Goal: Task Accomplishment & Management: Use online tool/utility

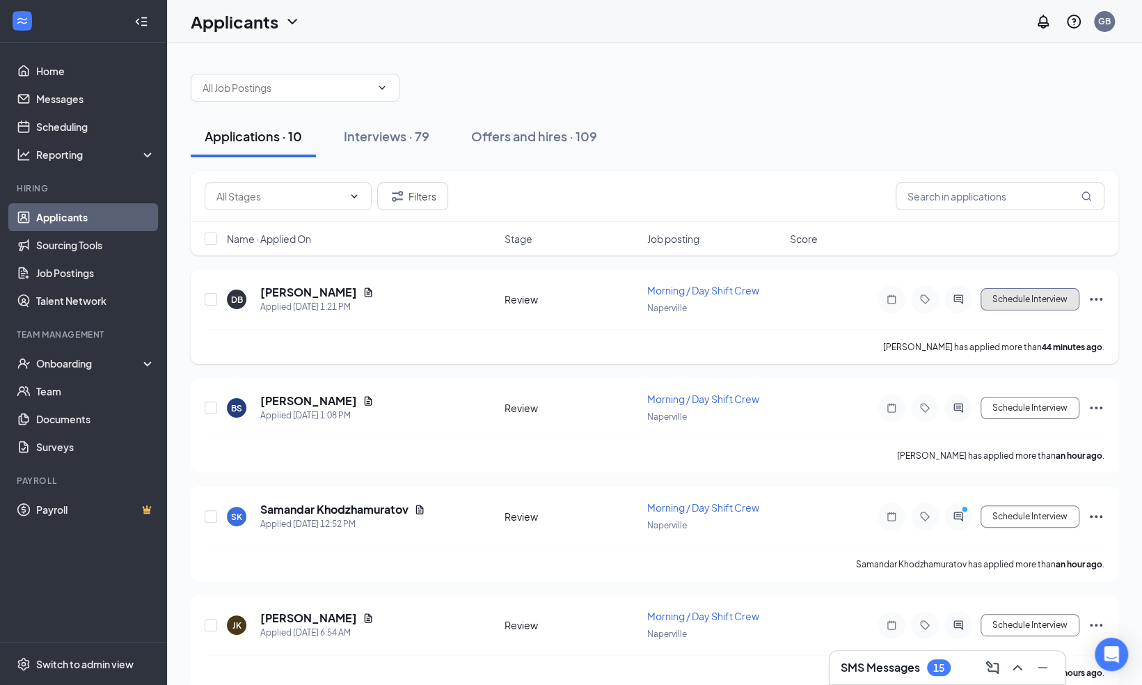
click at [1016, 295] on button "Schedule Interview" at bounding box center [1030, 299] width 99 height 22
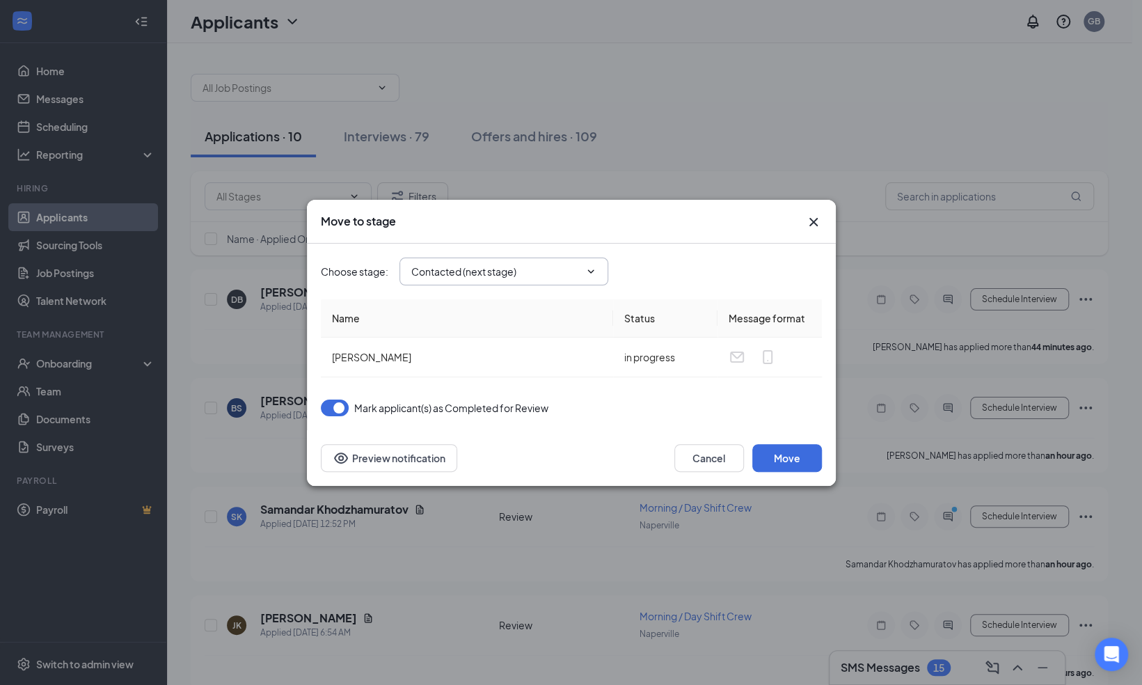
click at [566, 274] on input "Contacted (next stage)" at bounding box center [495, 271] width 168 height 15
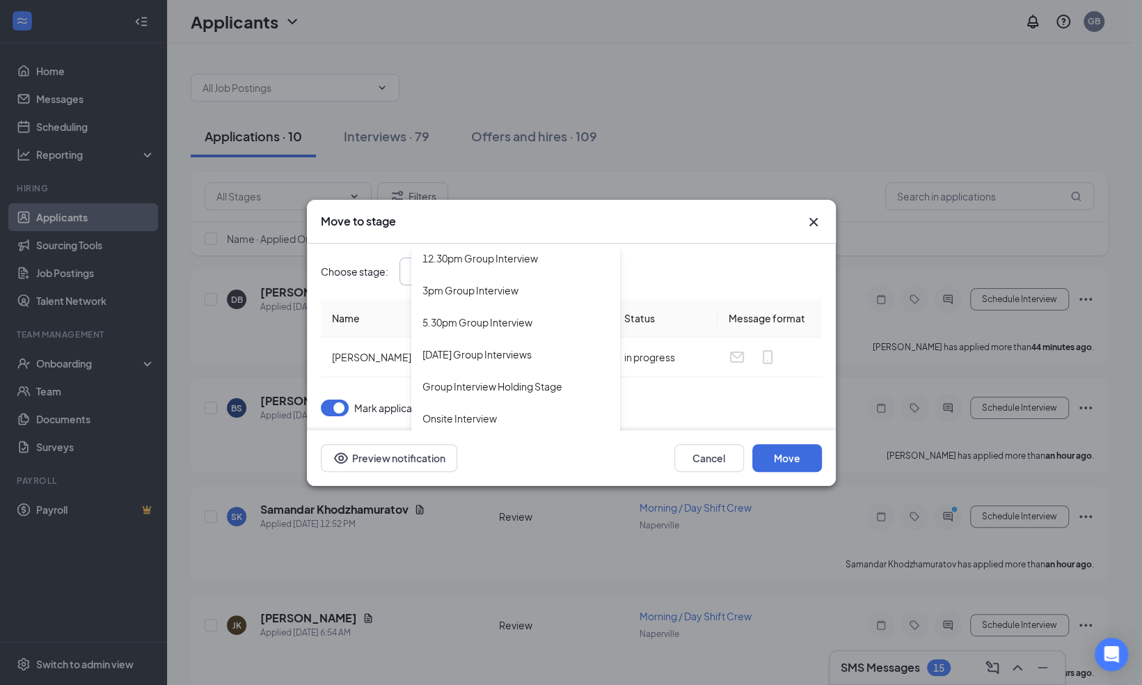
scroll to position [271, 0]
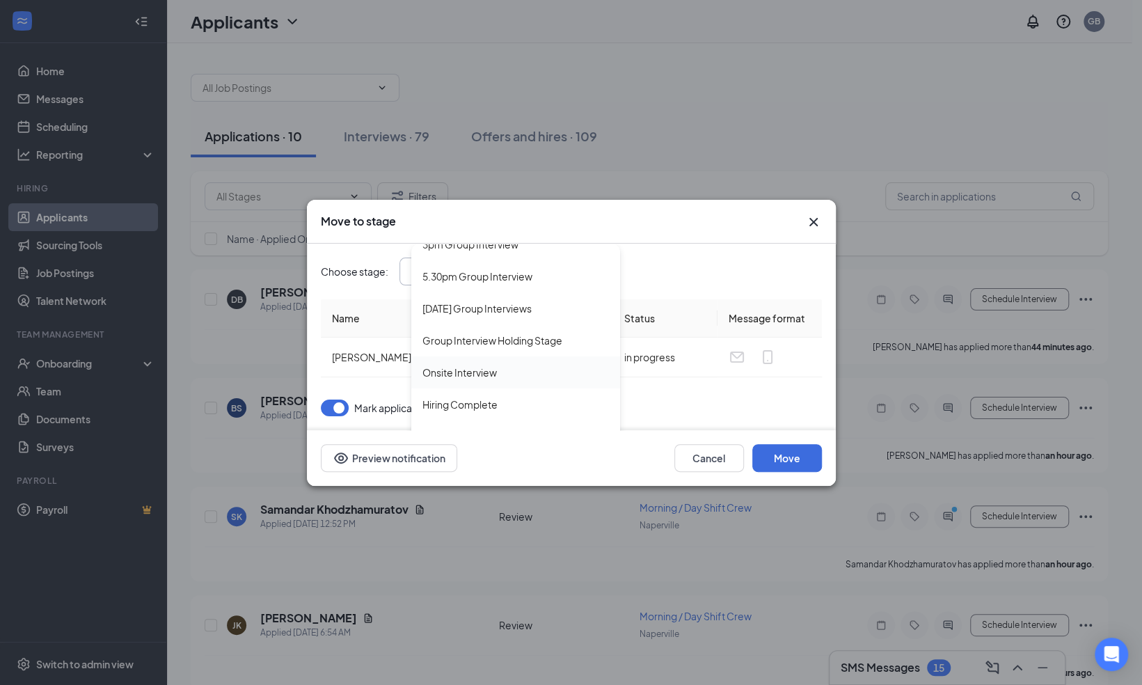
click at [506, 374] on div "Onsite Interview" at bounding box center [515, 372] width 187 height 15
type input "Onsite Interview"
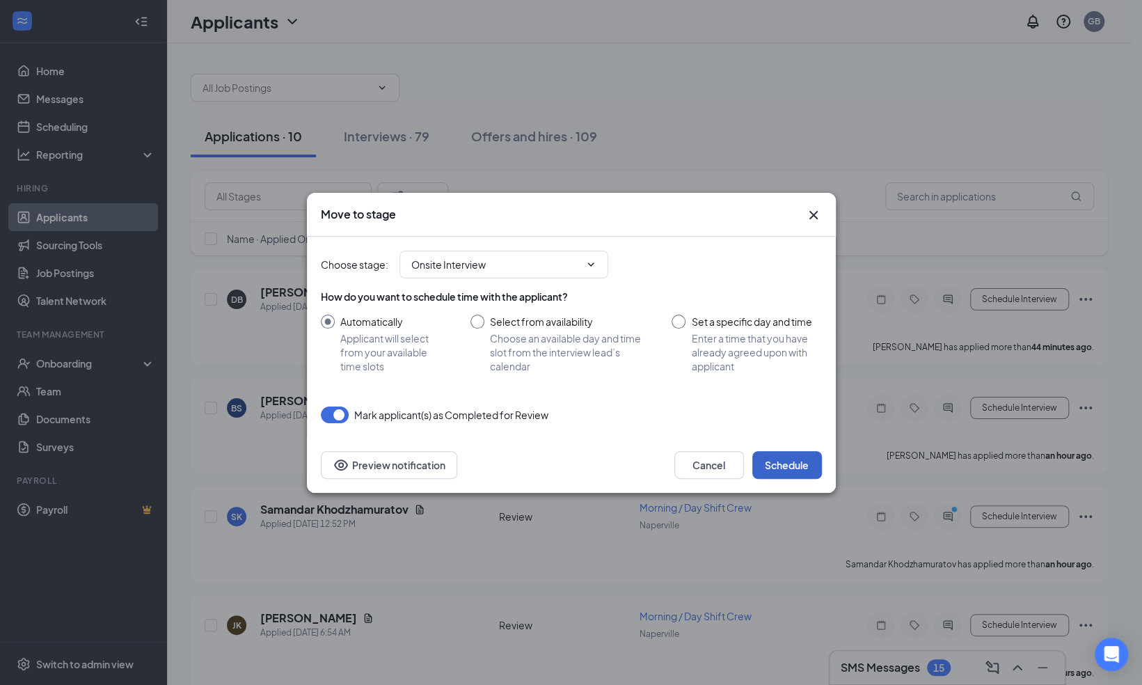
click at [783, 456] on button "Schedule" at bounding box center [787, 465] width 70 height 28
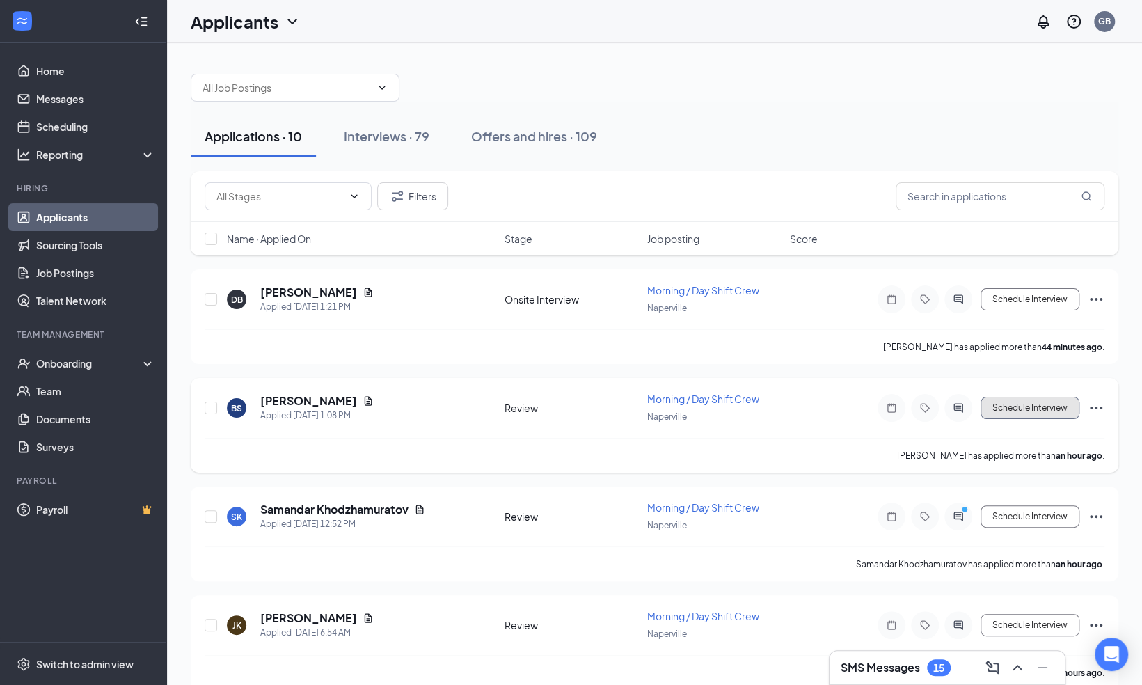
click at [1015, 406] on button "Schedule Interview" at bounding box center [1030, 408] width 99 height 22
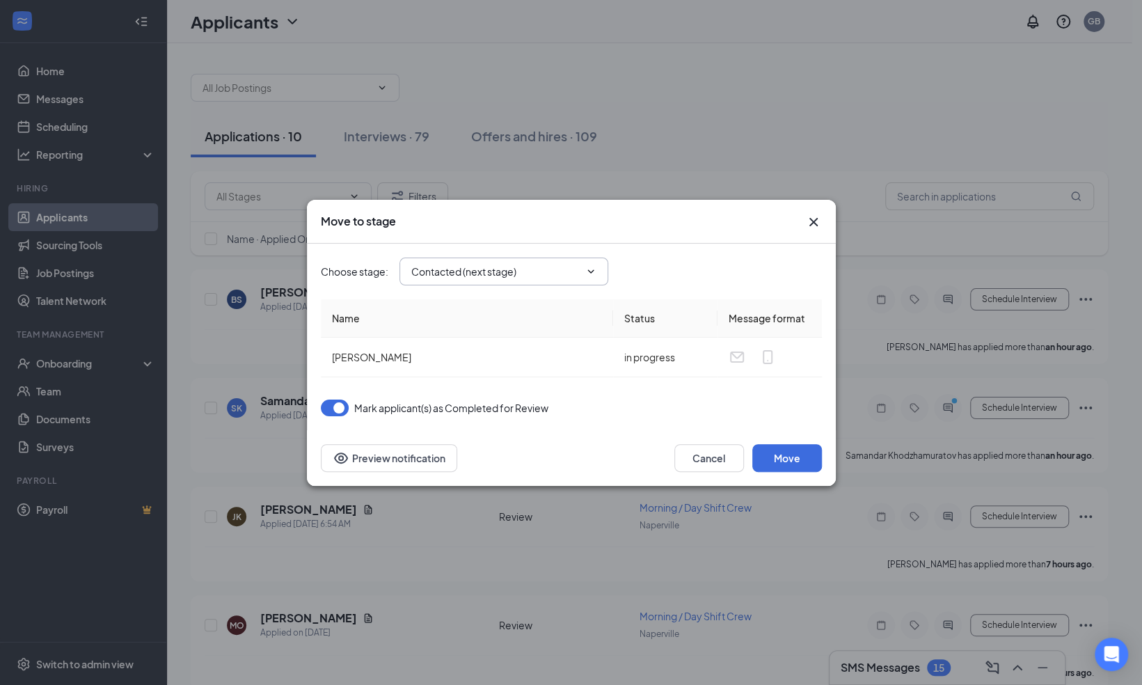
click at [482, 267] on input "Contacted (next stage)" at bounding box center [495, 271] width 168 height 15
click at [489, 372] on div "Onsite Interview" at bounding box center [459, 372] width 74 height 15
type input "Onsite Interview"
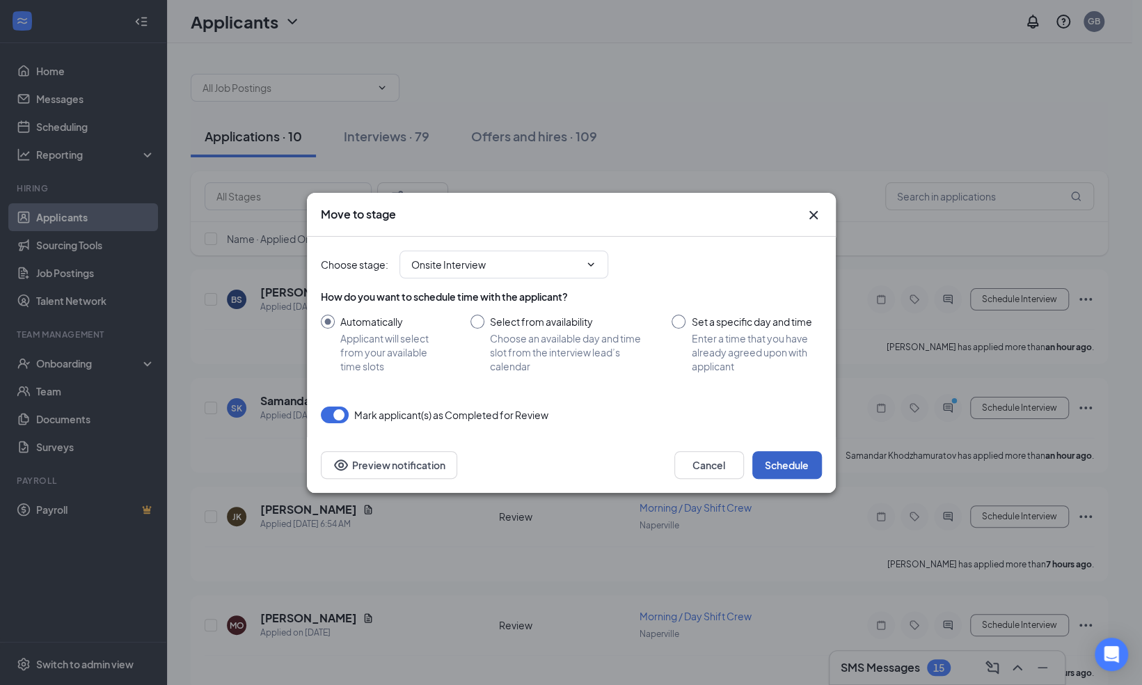
click at [793, 466] on button "Schedule" at bounding box center [787, 465] width 70 height 28
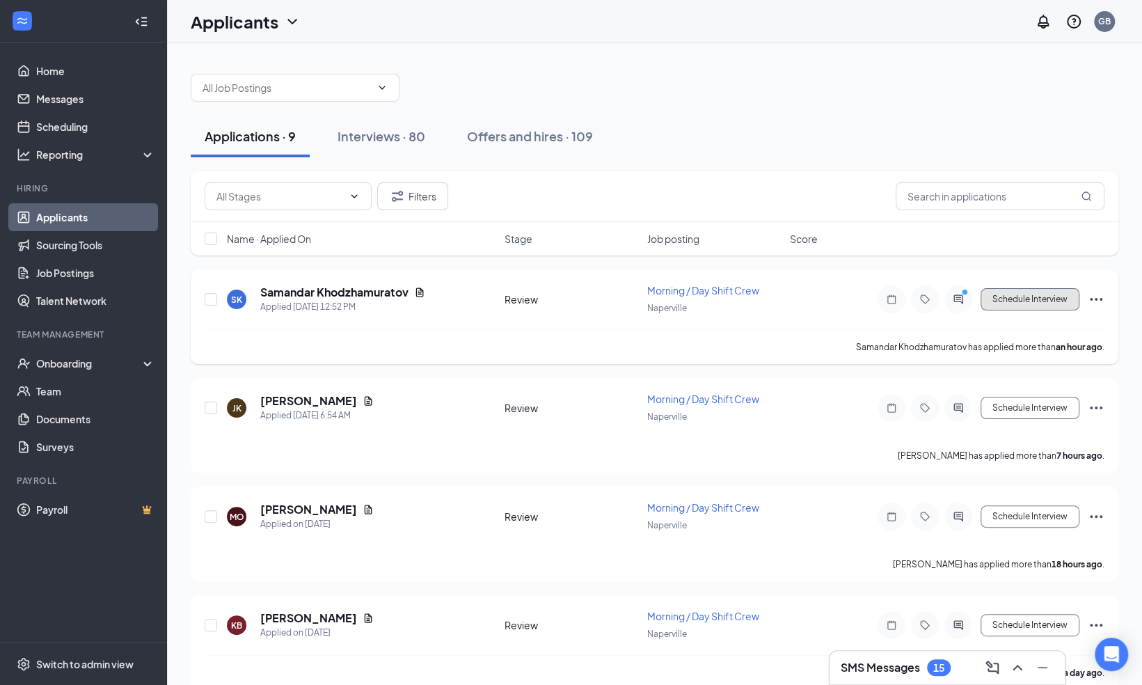
click at [1018, 301] on button "Schedule Interview" at bounding box center [1030, 299] width 99 height 22
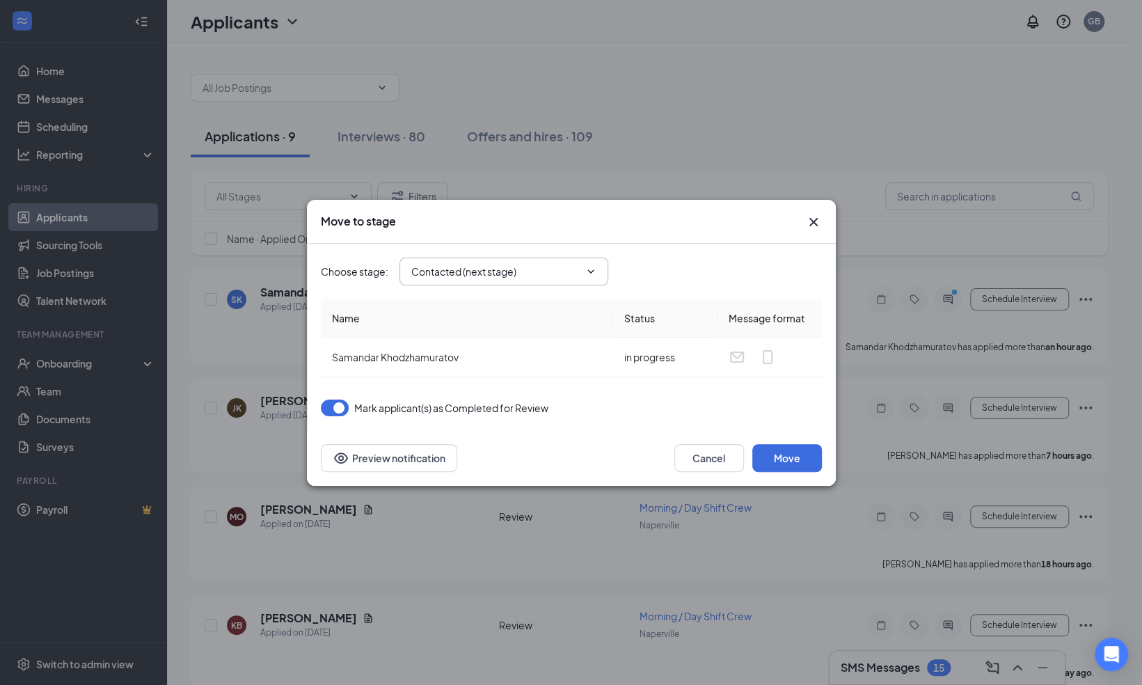
click at [485, 266] on input "Contacted (next stage)" at bounding box center [495, 271] width 168 height 15
click at [493, 372] on div "Onsite Interview" at bounding box center [459, 372] width 74 height 15
type input "Onsite Interview"
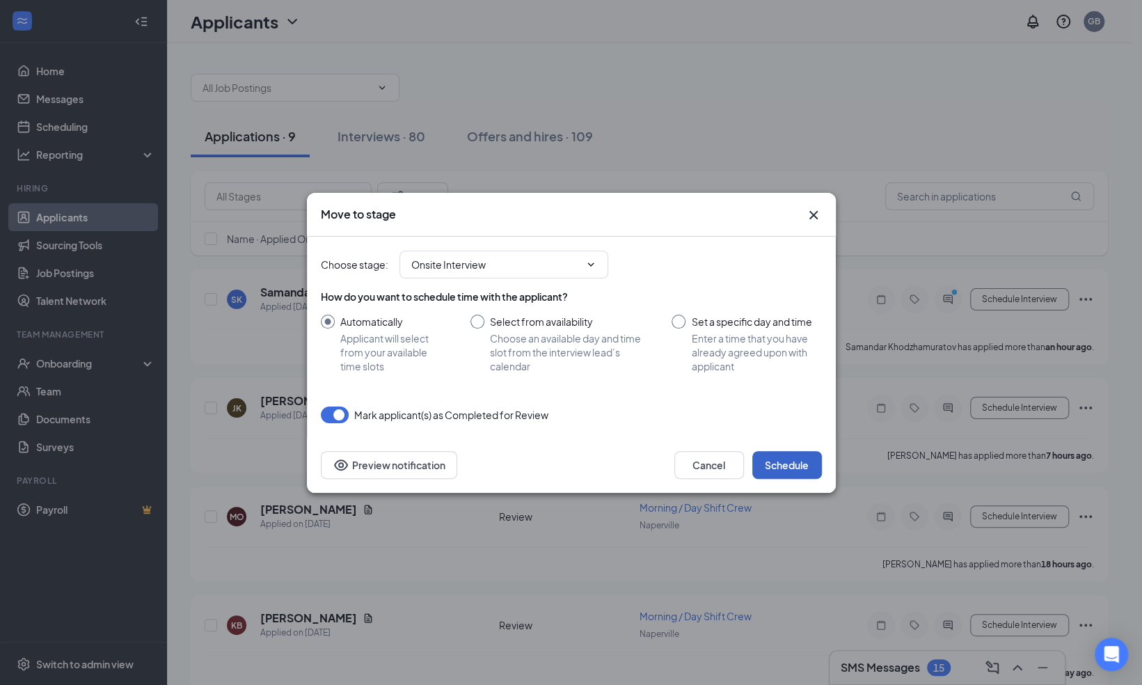
click at [781, 472] on button "Schedule" at bounding box center [787, 465] width 70 height 28
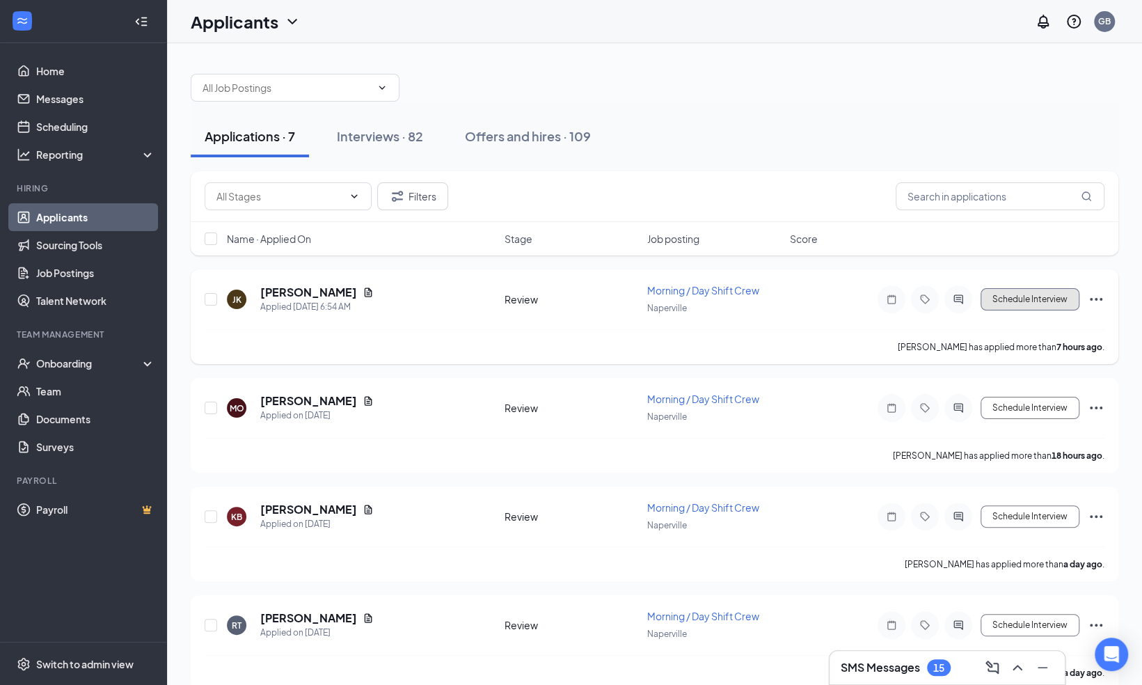
click at [1030, 301] on button "Schedule Interview" at bounding box center [1030, 299] width 99 height 22
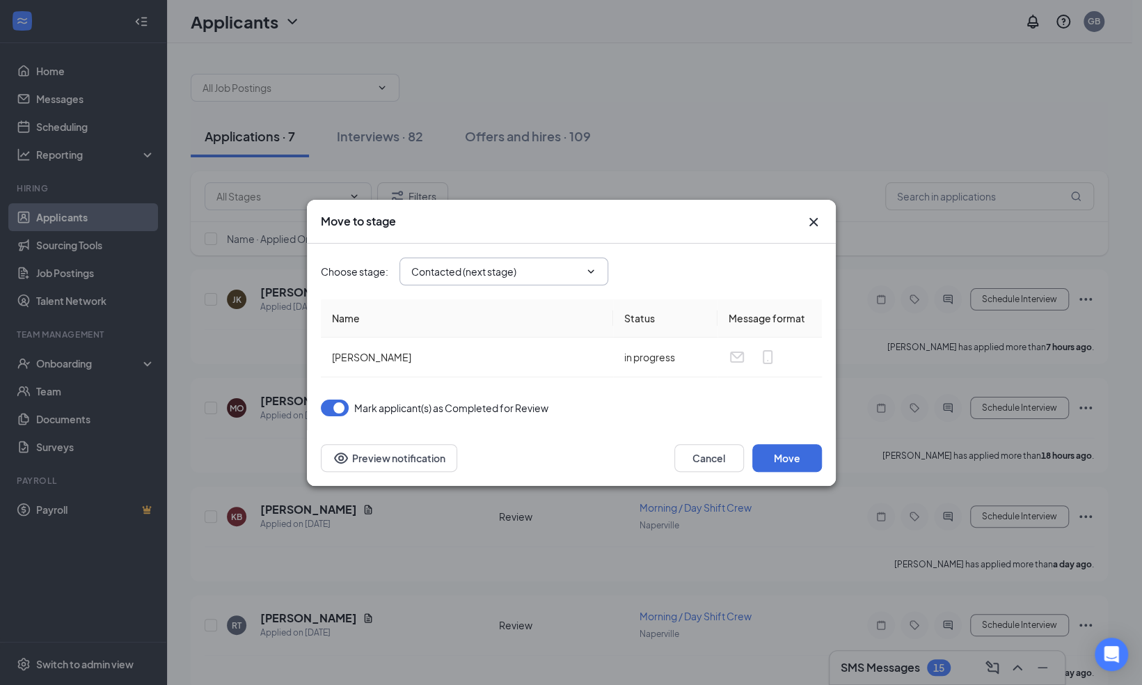
click at [509, 277] on input "Contacted (next stage)" at bounding box center [495, 271] width 168 height 15
click at [497, 383] on div "Onsite Interview" at bounding box center [515, 378] width 187 height 15
type input "Onsite Interview"
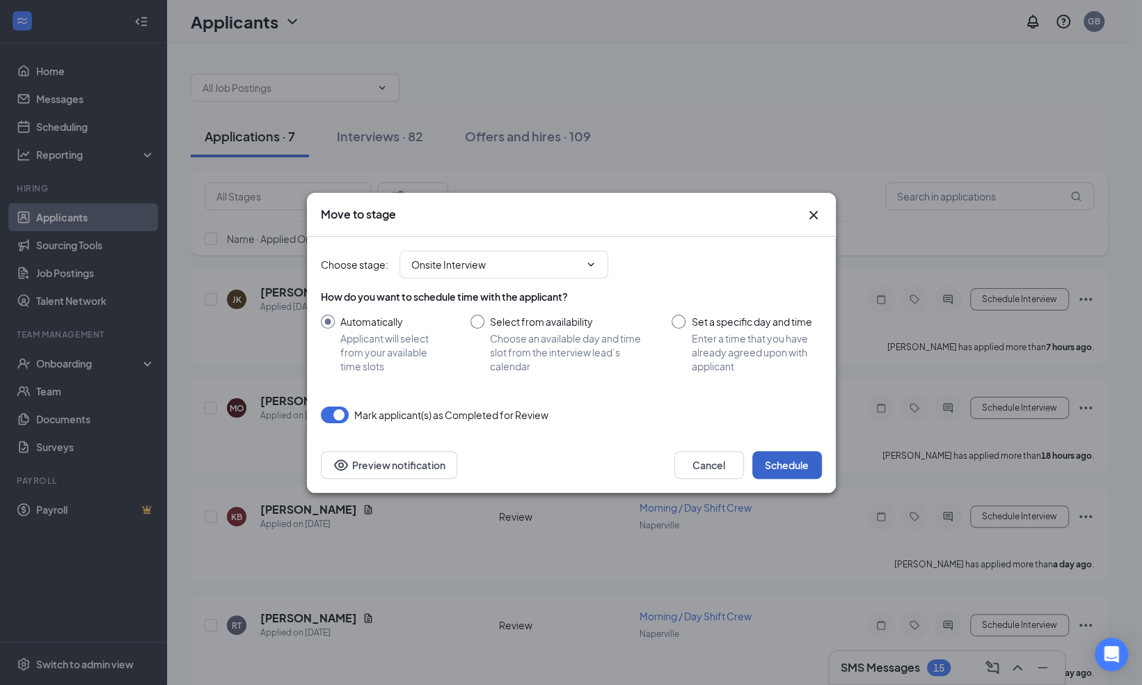
click at [795, 462] on button "Schedule" at bounding box center [787, 465] width 70 height 28
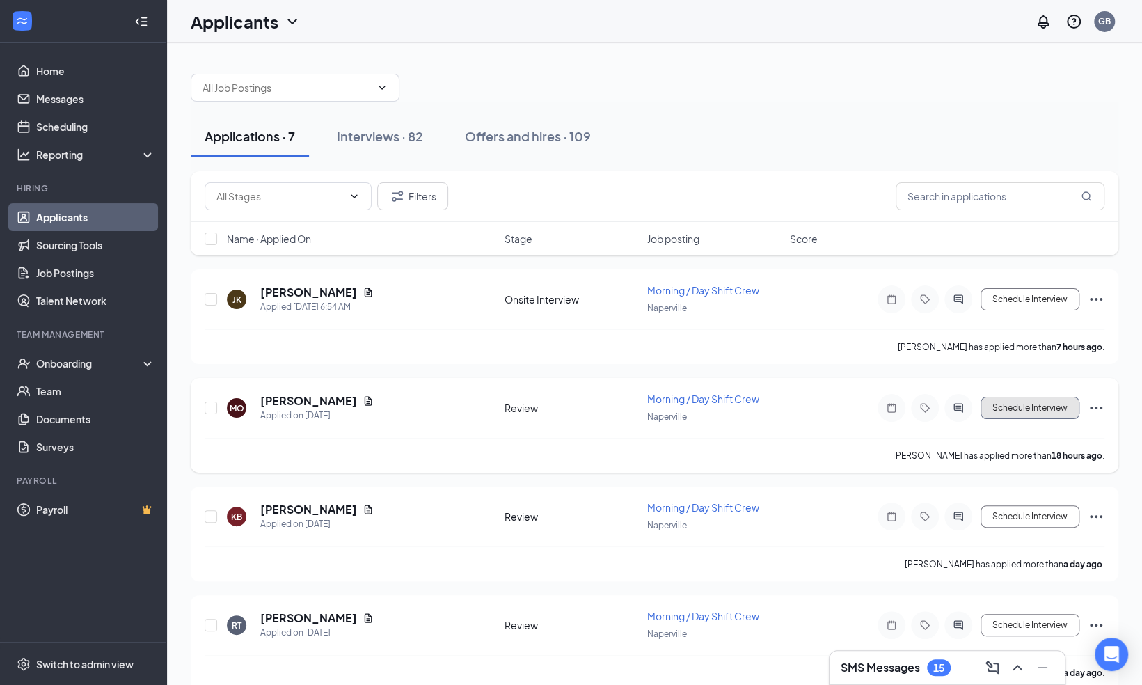
click at [1020, 405] on button "Schedule Interview" at bounding box center [1030, 408] width 99 height 22
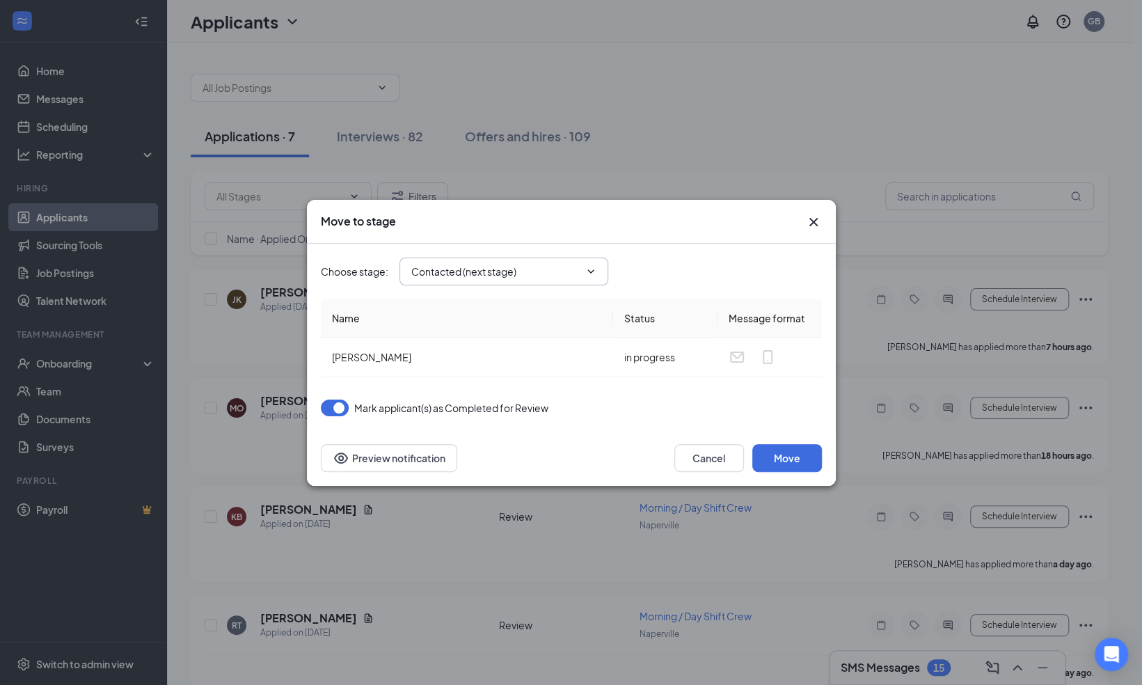
click at [479, 270] on input "Contacted (next stage)" at bounding box center [495, 271] width 168 height 15
click at [483, 399] on div "Onsite Interview" at bounding box center [459, 397] width 74 height 15
type input "Onsite Interview"
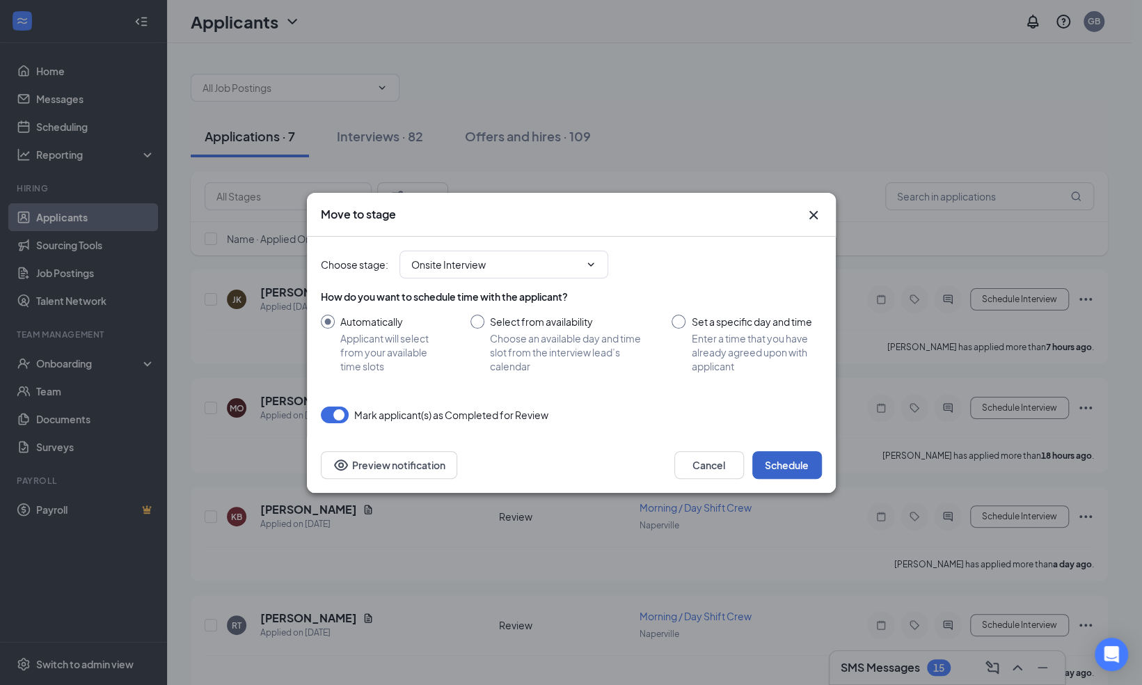
click at [789, 468] on button "Schedule" at bounding box center [787, 465] width 70 height 28
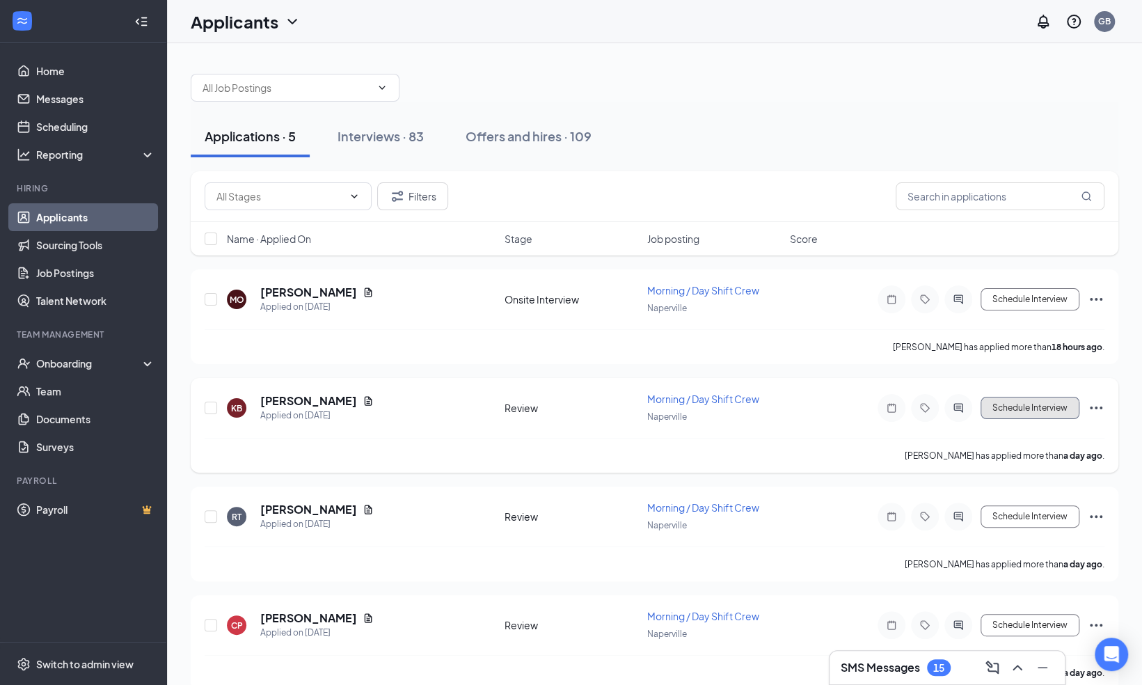
click at [1023, 408] on button "Schedule Interview" at bounding box center [1030, 408] width 99 height 22
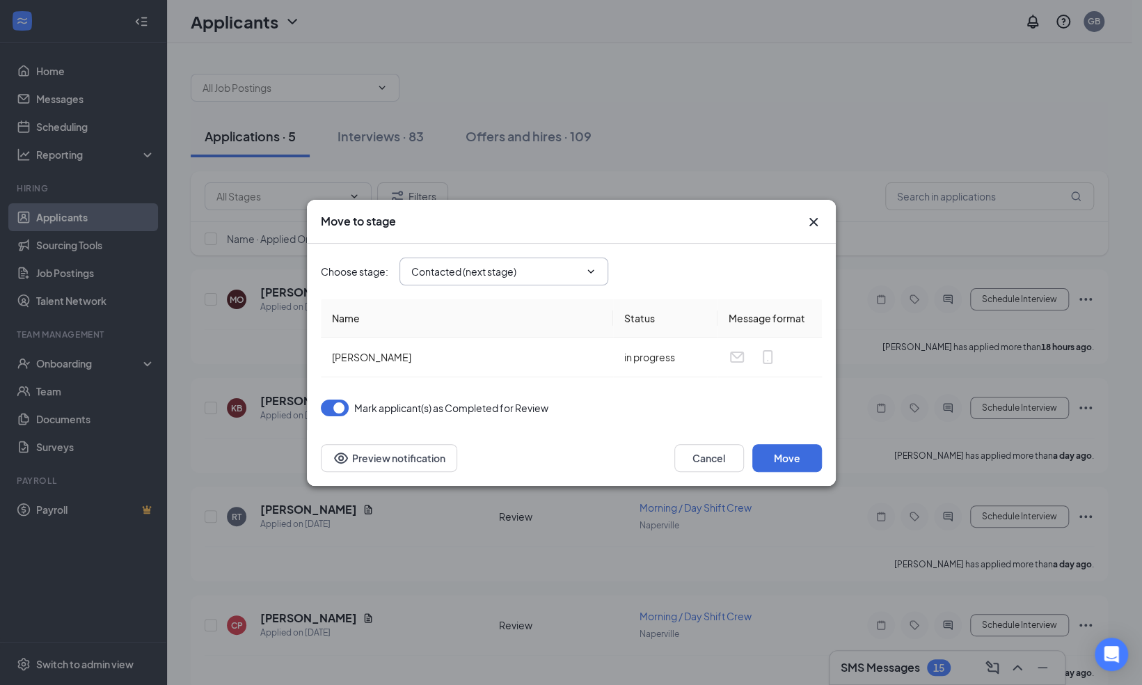
click at [507, 268] on input "Contacted (next stage)" at bounding box center [495, 271] width 168 height 15
click at [493, 372] on div "Onsite Interview" at bounding box center [459, 372] width 74 height 15
type input "Onsite Interview"
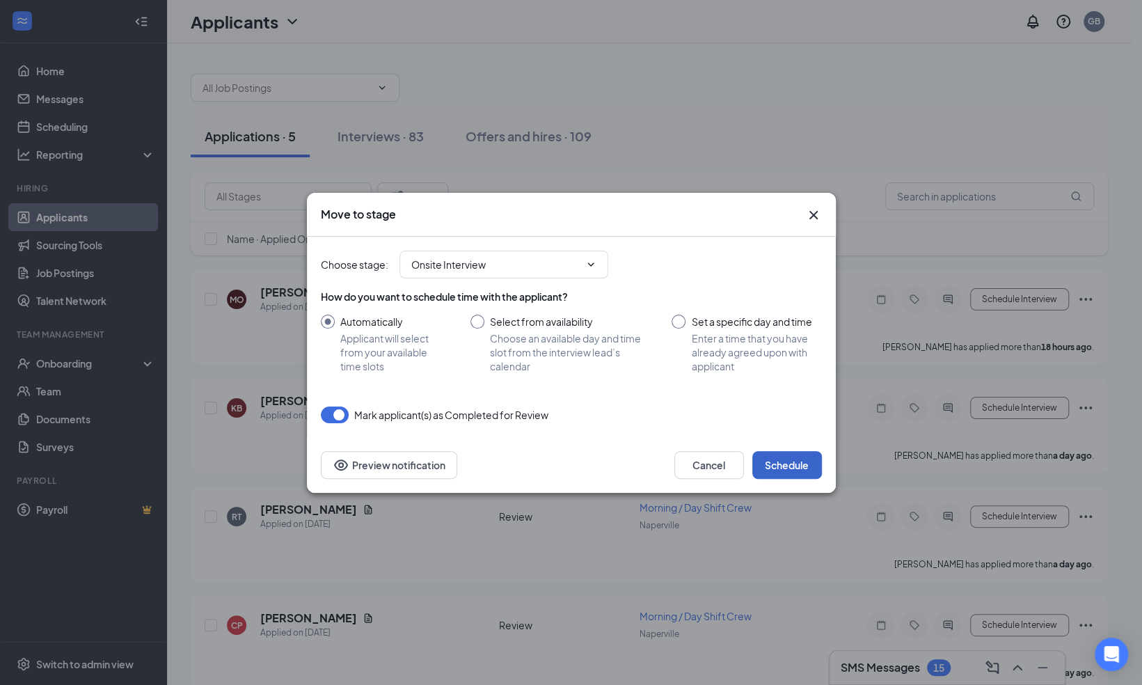
click at [779, 461] on button "Schedule" at bounding box center [787, 465] width 70 height 28
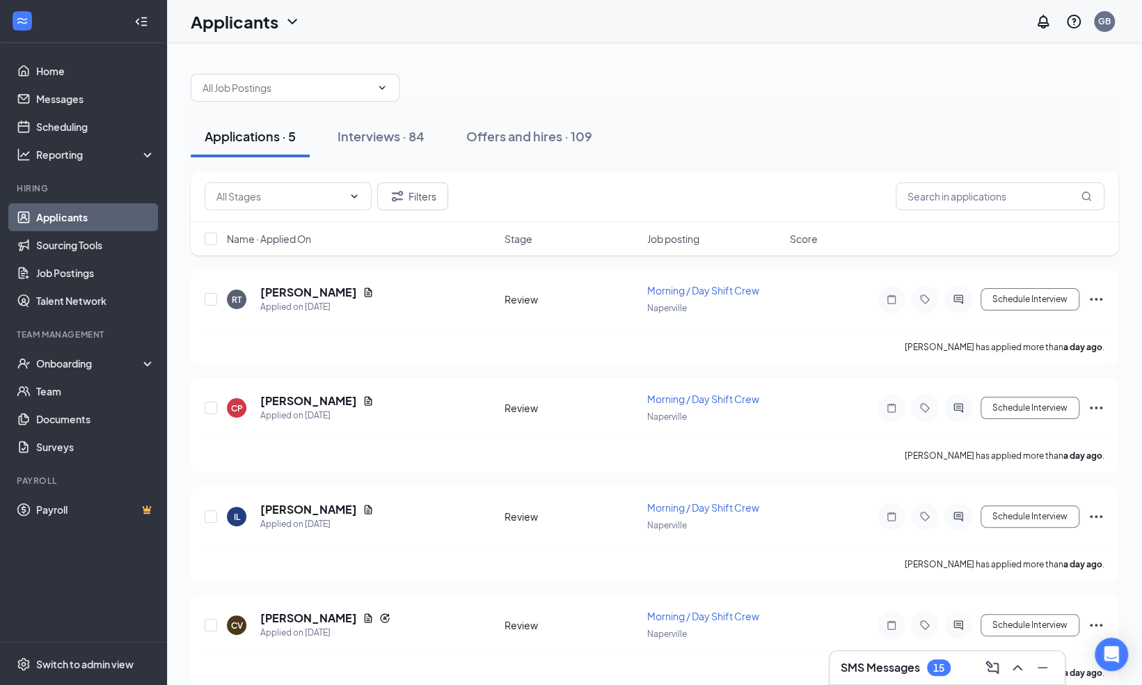
scroll to position [16, 0]
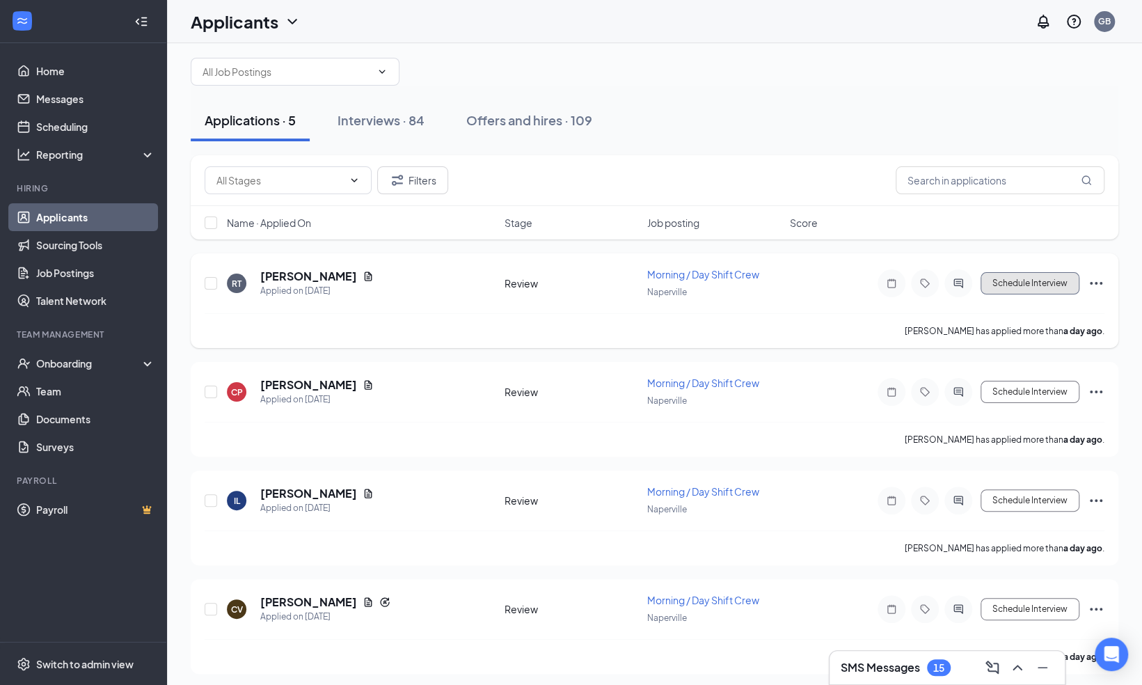
click at [1044, 287] on button "Schedule Interview" at bounding box center [1030, 283] width 99 height 22
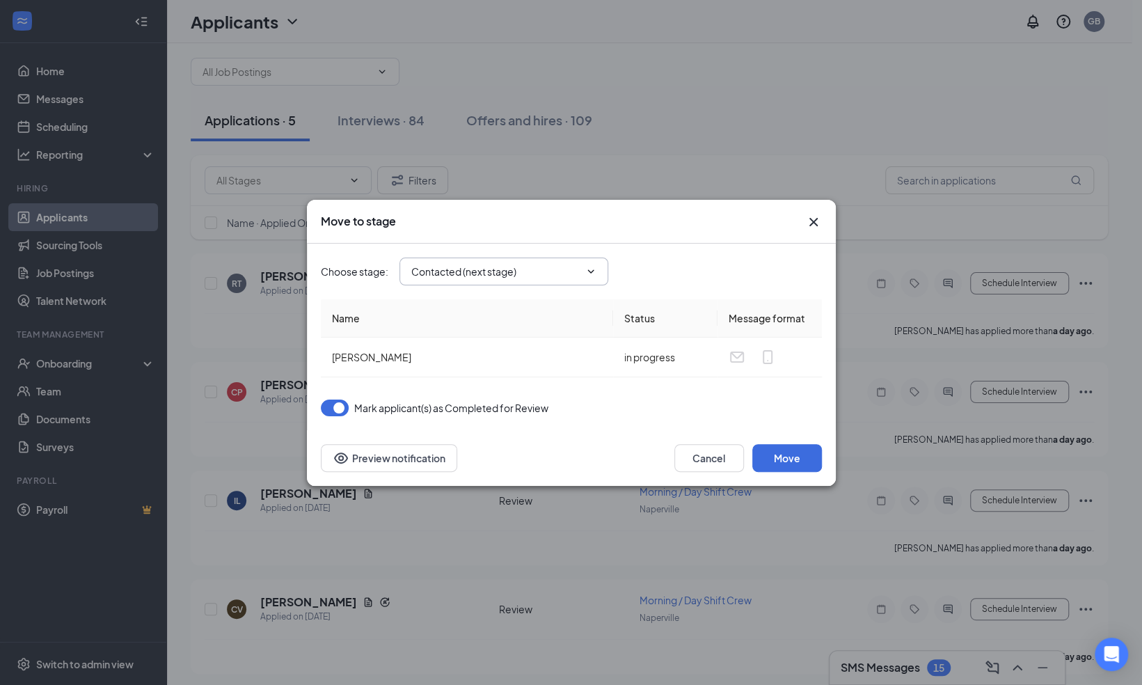
click at [523, 278] on input "Contacted (next stage)" at bounding box center [495, 271] width 168 height 15
click at [491, 374] on div "Onsite Interview" at bounding box center [459, 375] width 74 height 15
type input "Onsite Interview"
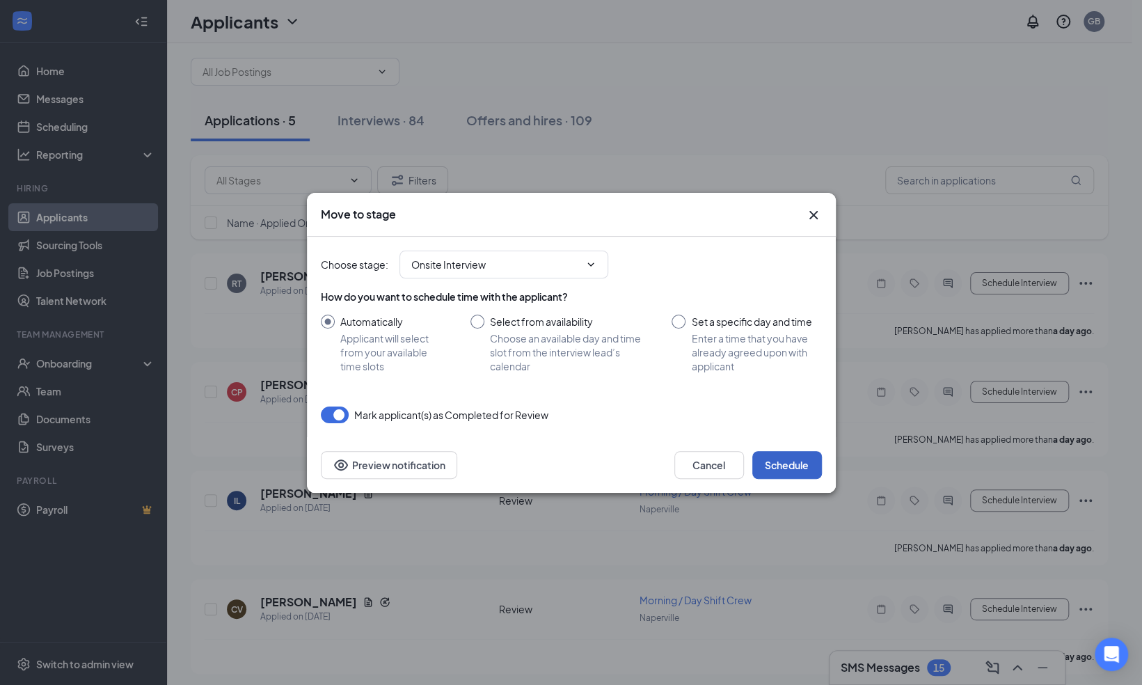
click at [786, 460] on button "Schedule" at bounding box center [787, 465] width 70 height 28
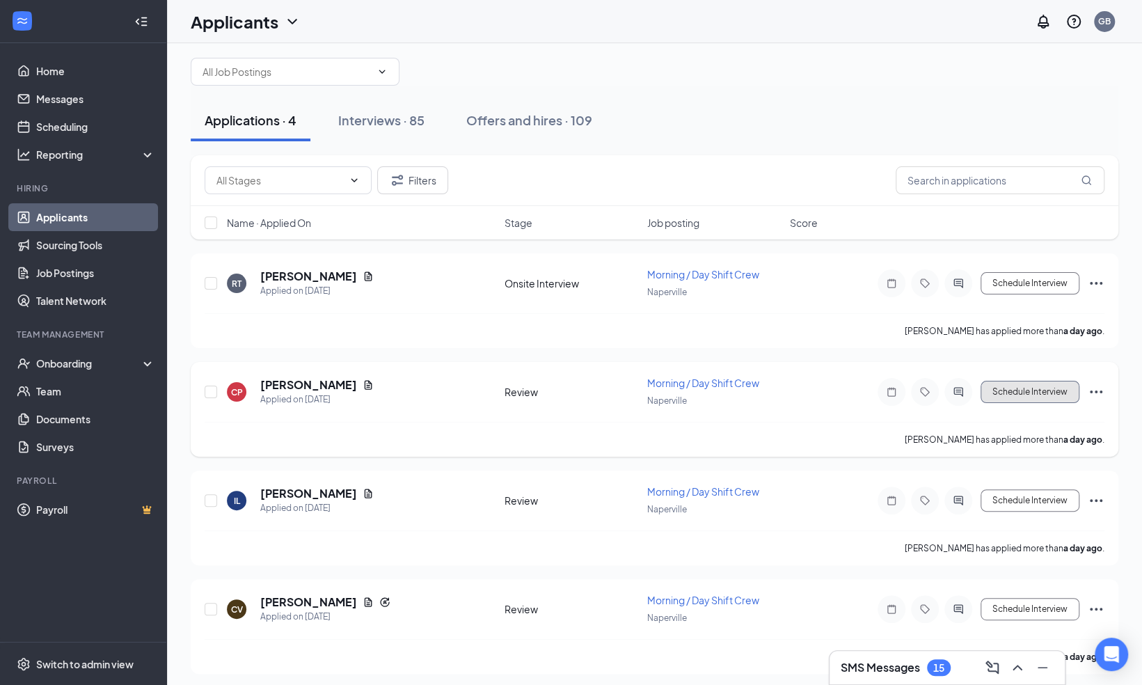
click at [1010, 386] on button "Schedule Interview" at bounding box center [1030, 392] width 99 height 22
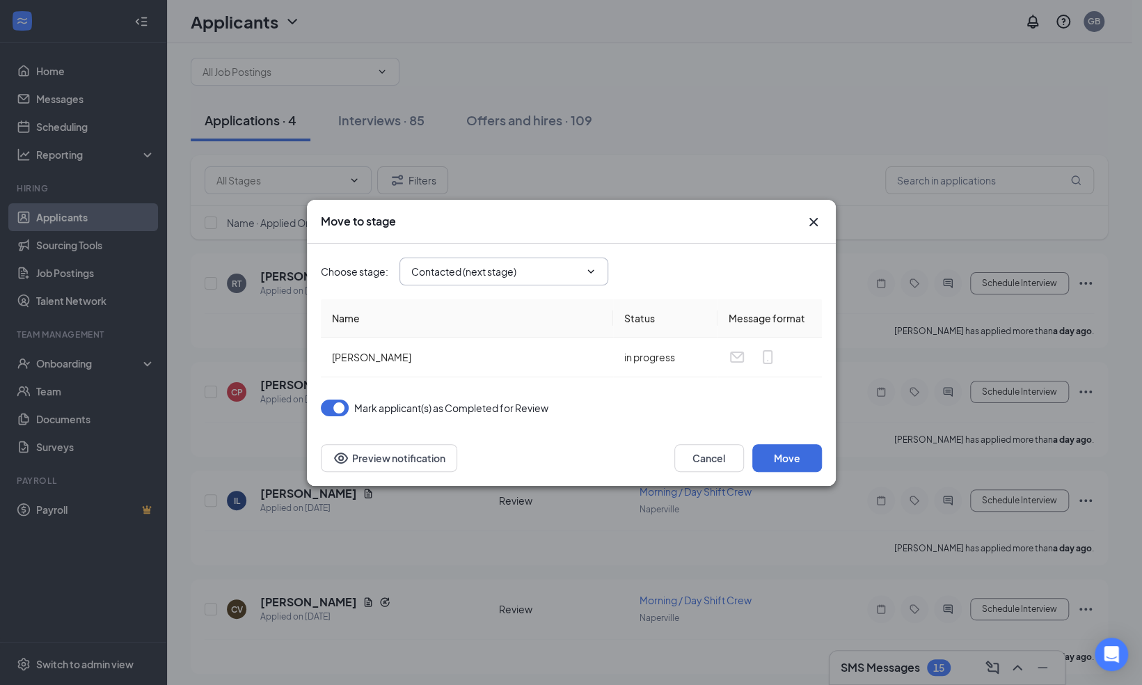
click at [533, 269] on input "Contacted (next stage)" at bounding box center [495, 271] width 168 height 15
click at [487, 366] on div "Onsite Interview" at bounding box center [459, 372] width 74 height 15
type input "Onsite Interview"
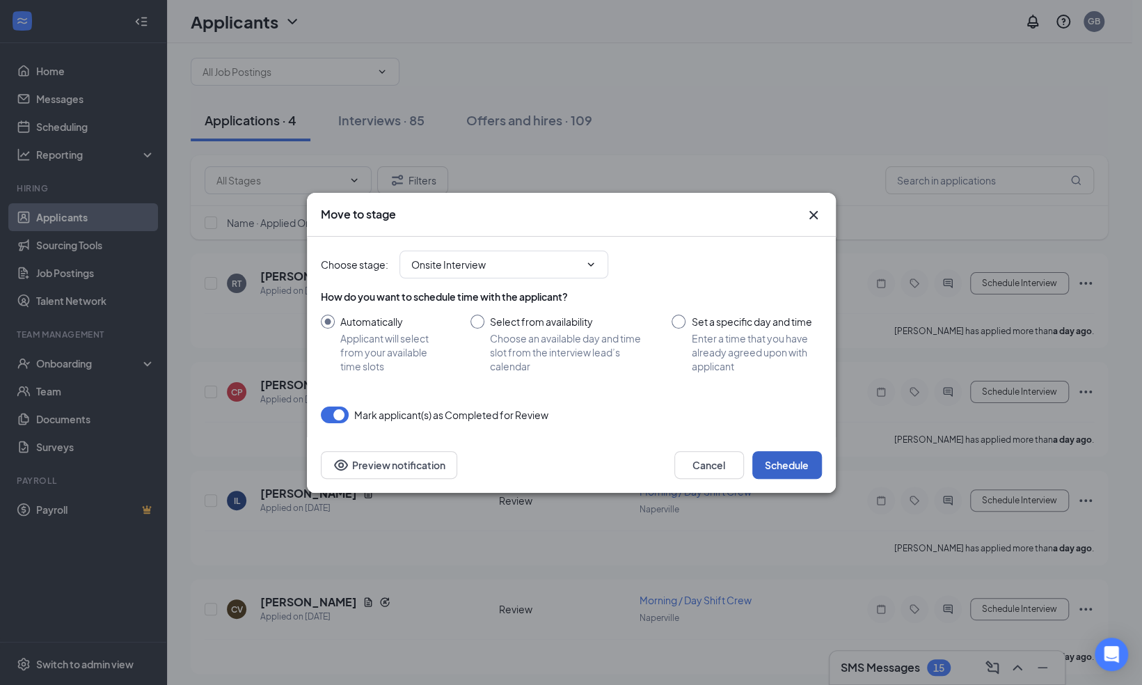
click at [791, 467] on button "Schedule" at bounding box center [787, 465] width 70 height 28
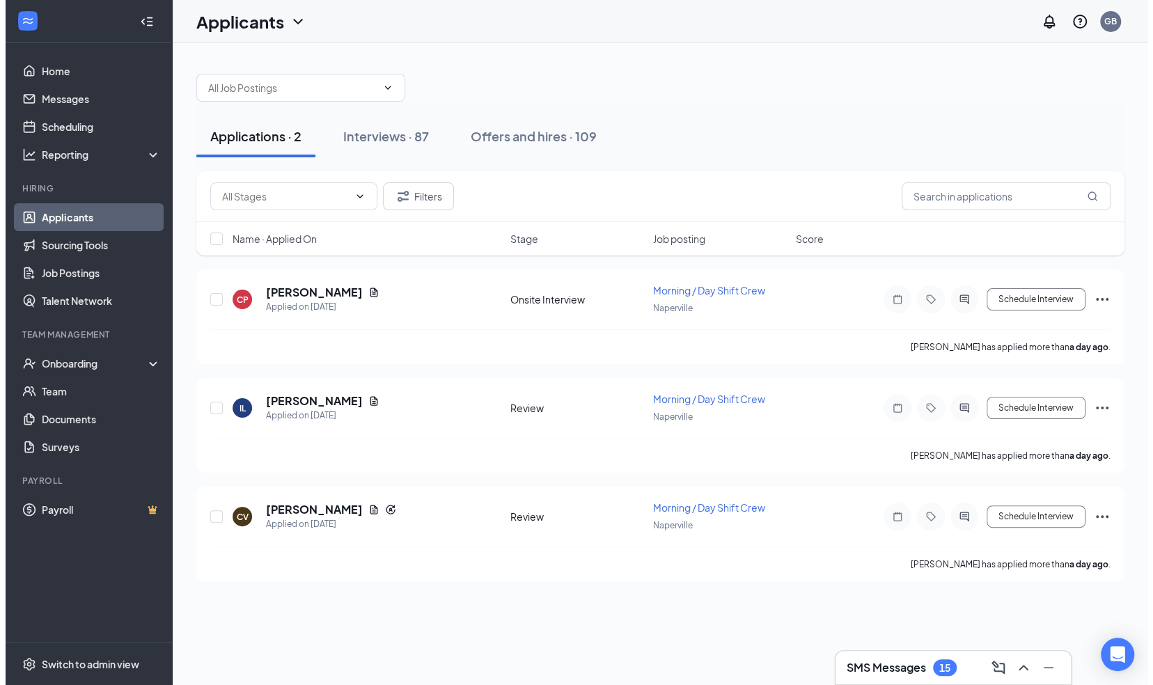
scroll to position [0, 0]
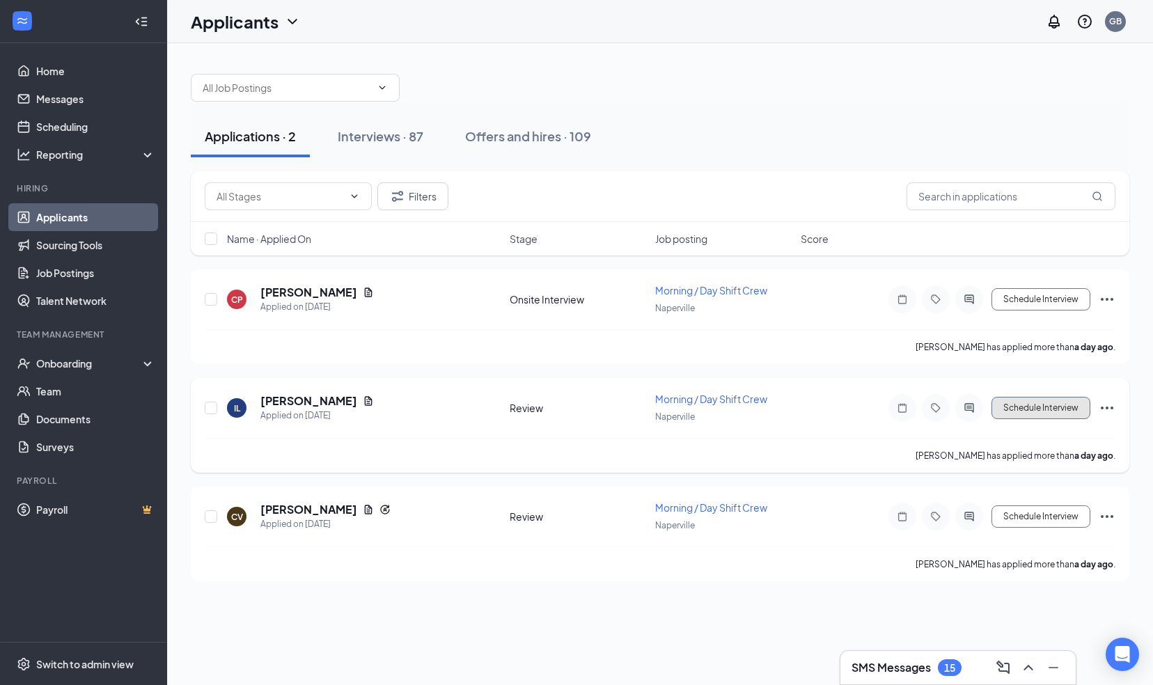
click at [1033, 404] on button "Schedule Interview" at bounding box center [1040, 408] width 99 height 22
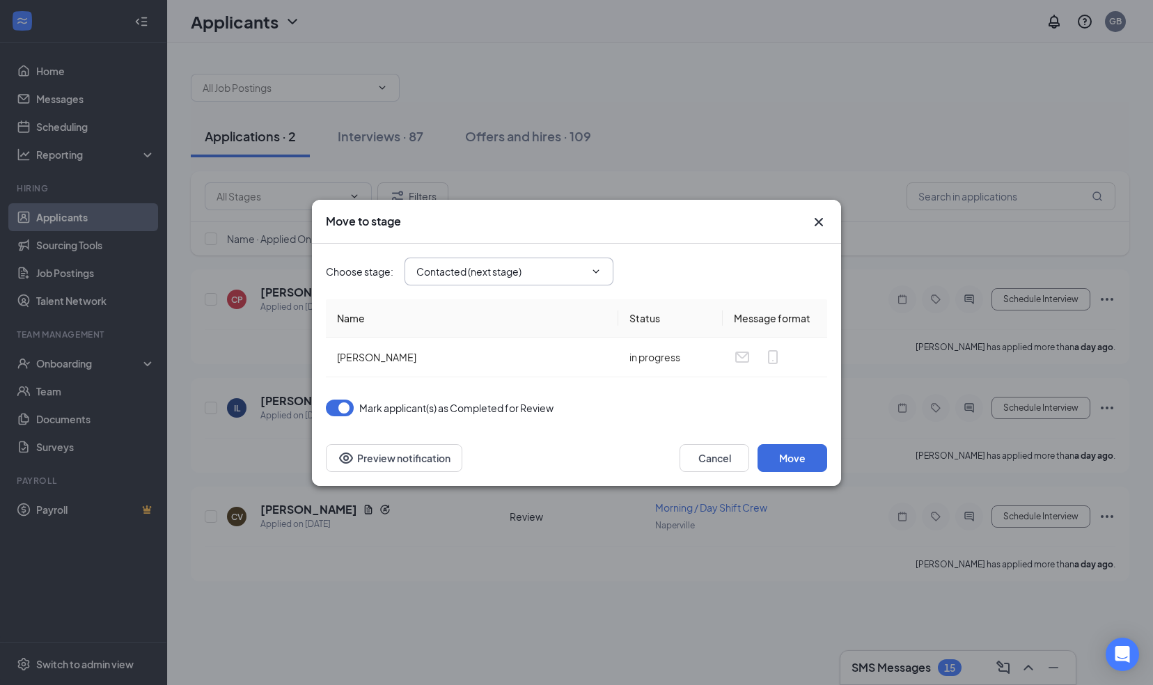
click at [528, 272] on input "Contacted (next stage)" at bounding box center [500, 271] width 168 height 15
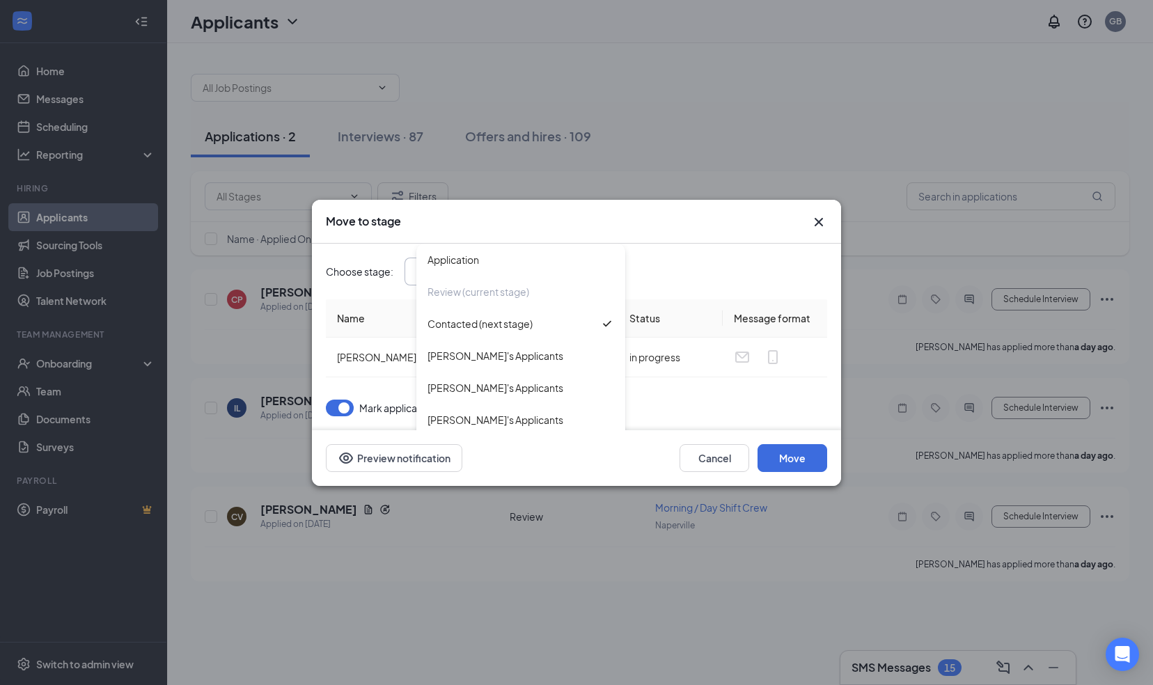
scroll to position [271, 0]
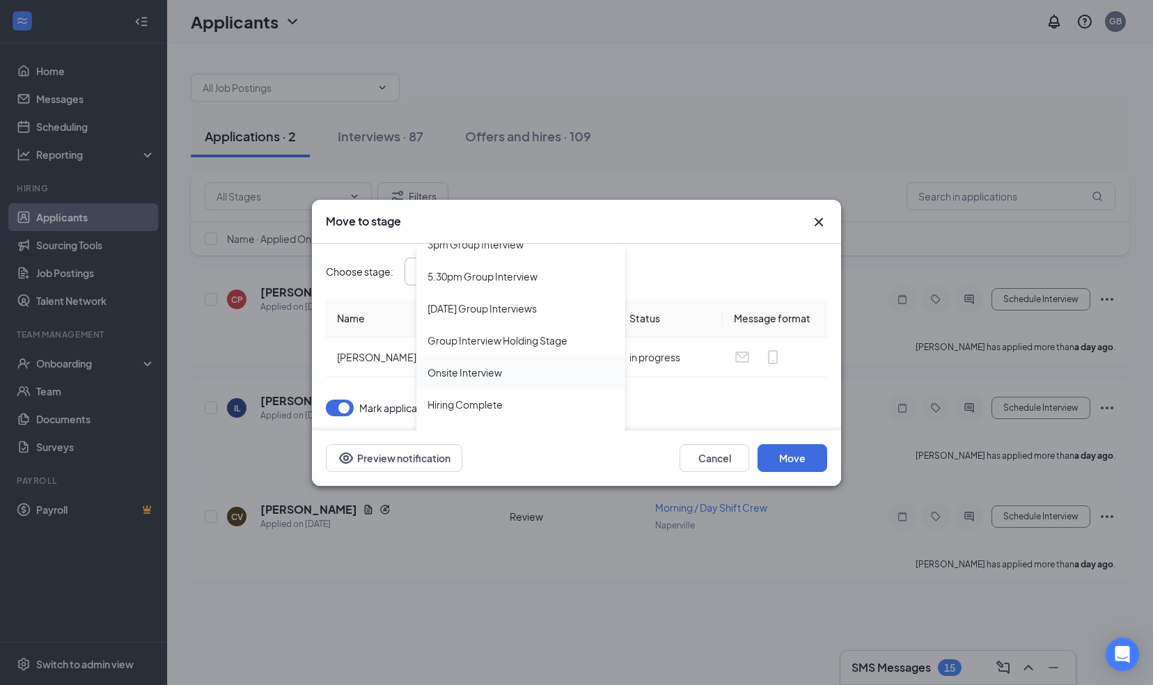
click at [496, 383] on div "Onsite Interview" at bounding box center [520, 372] width 209 height 32
type input "Onsite Interview"
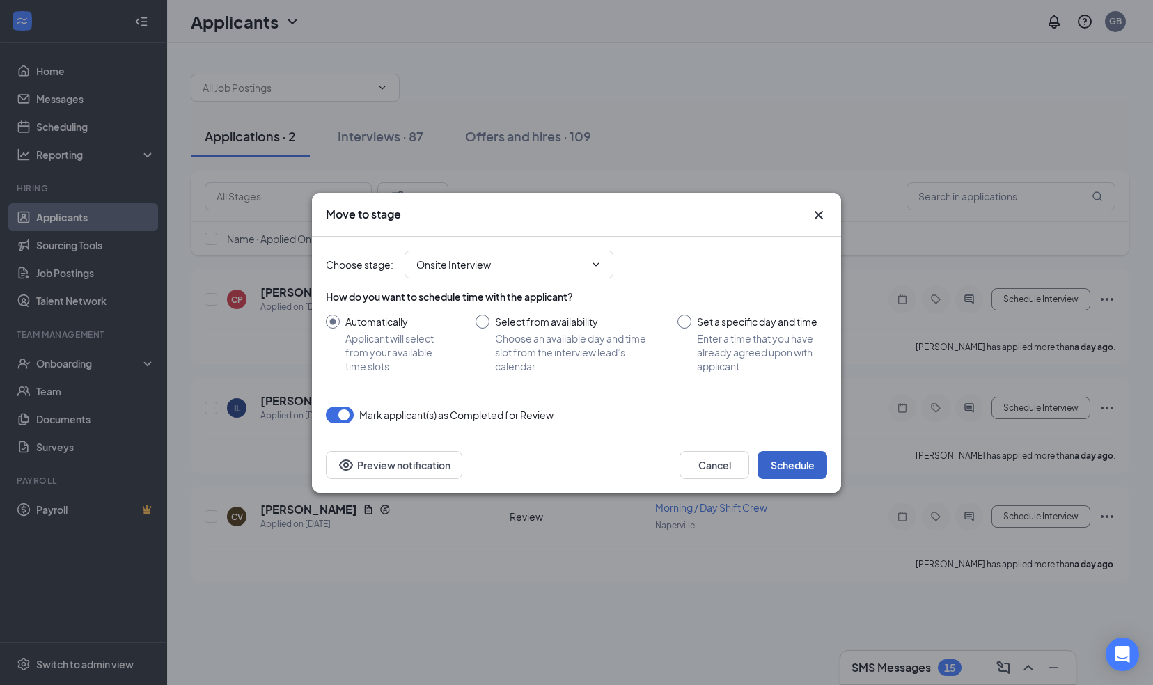
click at [784, 457] on button "Schedule" at bounding box center [792, 465] width 70 height 28
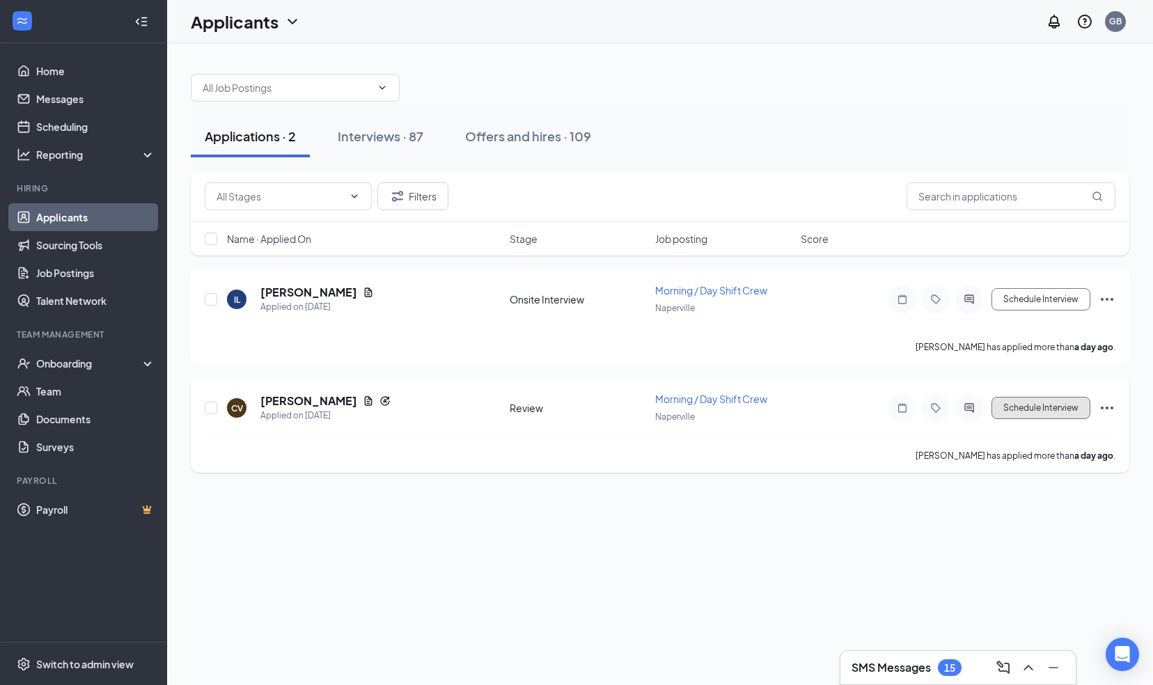
click at [1026, 400] on button "Schedule Interview" at bounding box center [1040, 408] width 99 height 22
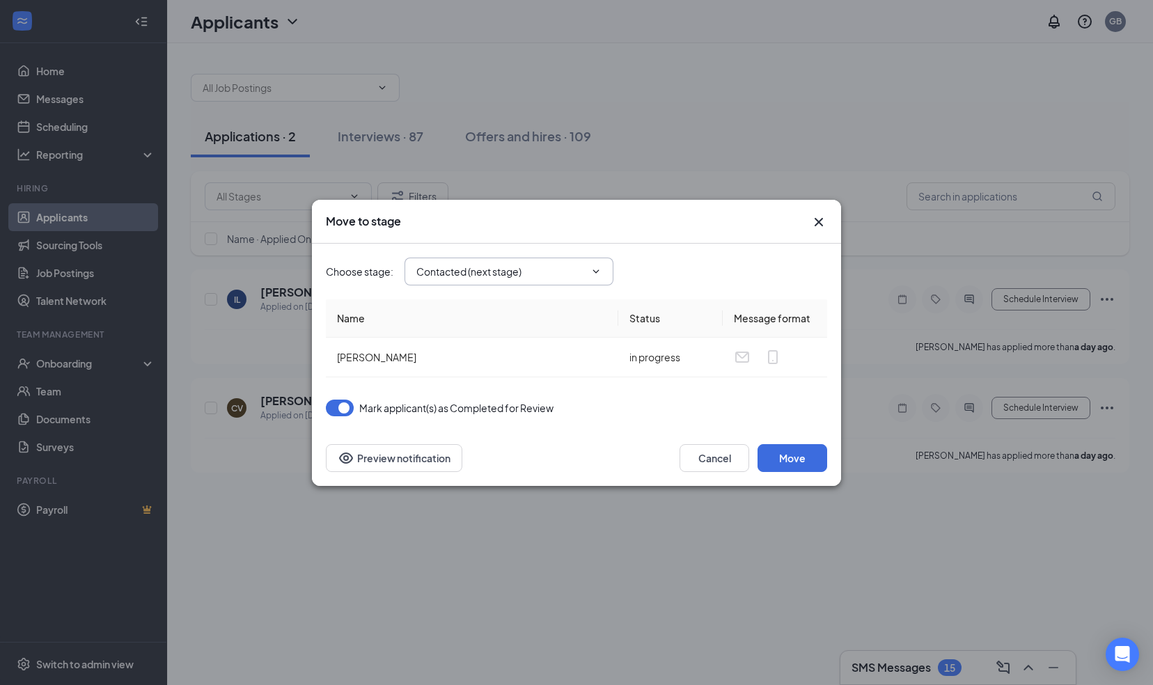
click at [523, 271] on input "Contacted (next stage)" at bounding box center [500, 271] width 168 height 15
click at [497, 368] on div "Onsite Interview" at bounding box center [464, 372] width 74 height 15
type input "Onsite Interview"
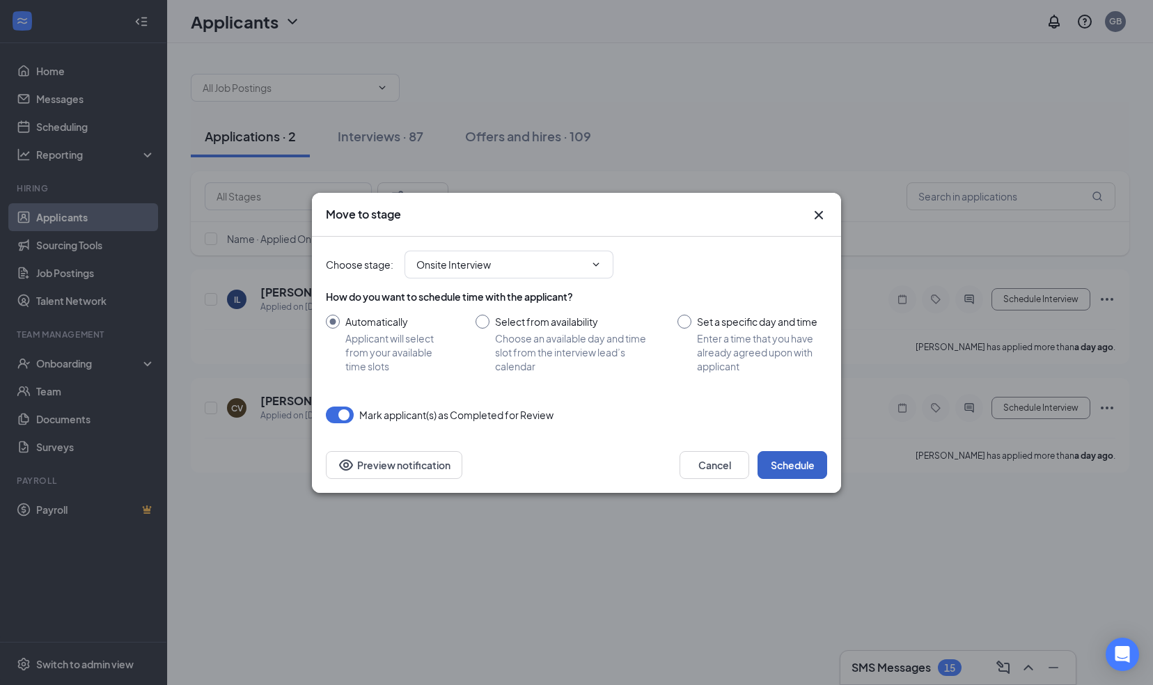
click at [802, 472] on button "Schedule" at bounding box center [792, 465] width 70 height 28
